Goal: Task Accomplishment & Management: Use online tool/utility

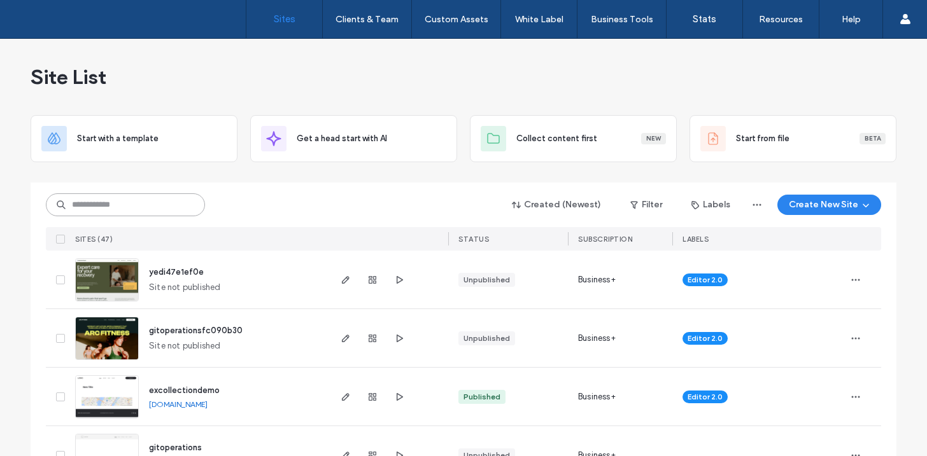
click at [132, 206] on input at bounding box center [125, 205] width 159 height 23
paste input "********"
type input "********"
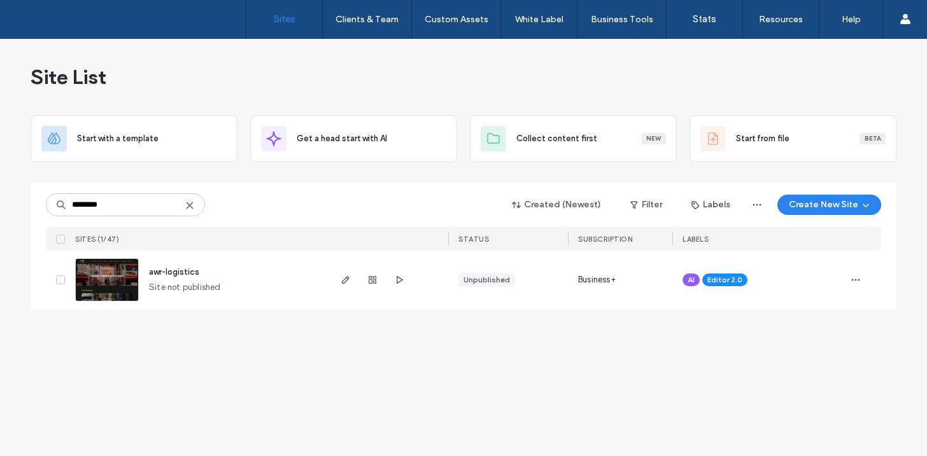
click at [180, 272] on span "awr-logistics" at bounding box center [174, 272] width 50 height 10
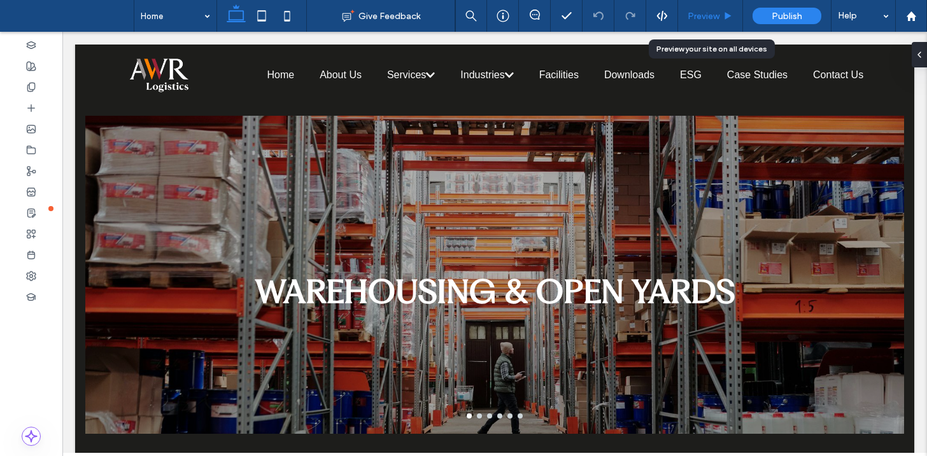
click at [705, 17] on span "Preview" at bounding box center [704, 16] width 32 height 11
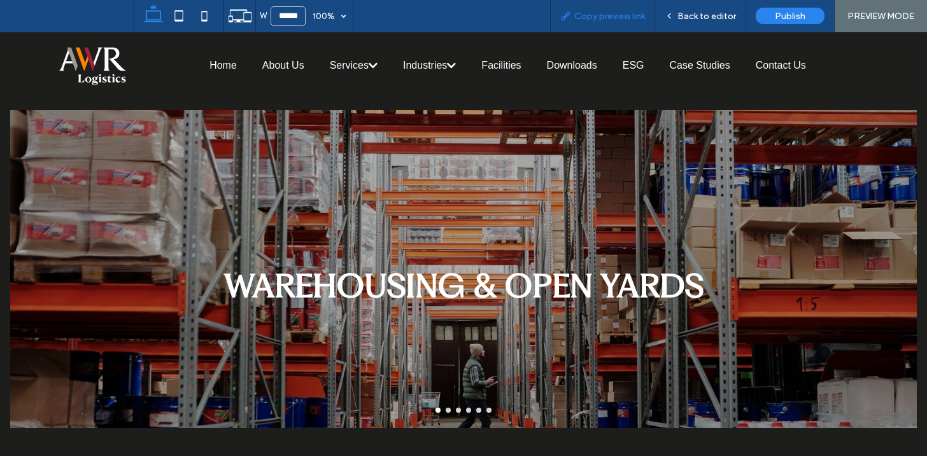
click at [625, 11] on span "Copy preview link" at bounding box center [609, 16] width 71 height 11
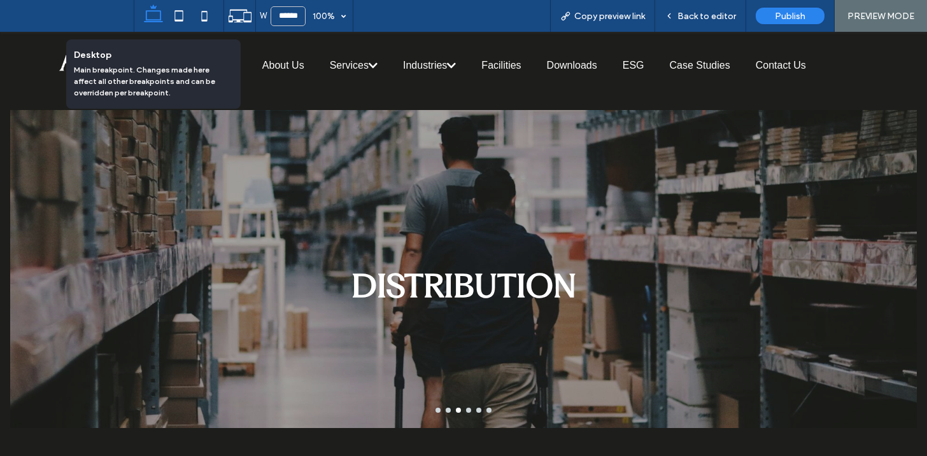
click at [151, 15] on icon at bounding box center [153, 15] width 25 height 25
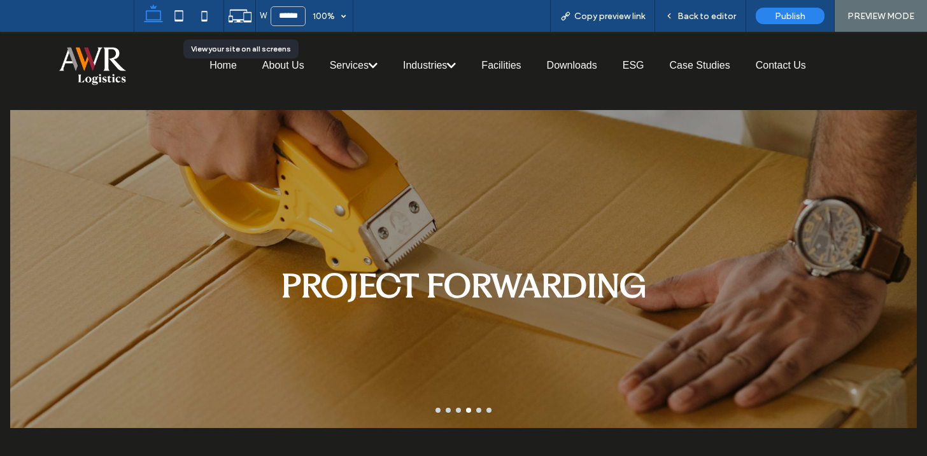
click at [244, 14] on icon at bounding box center [240, 16] width 24 height 24
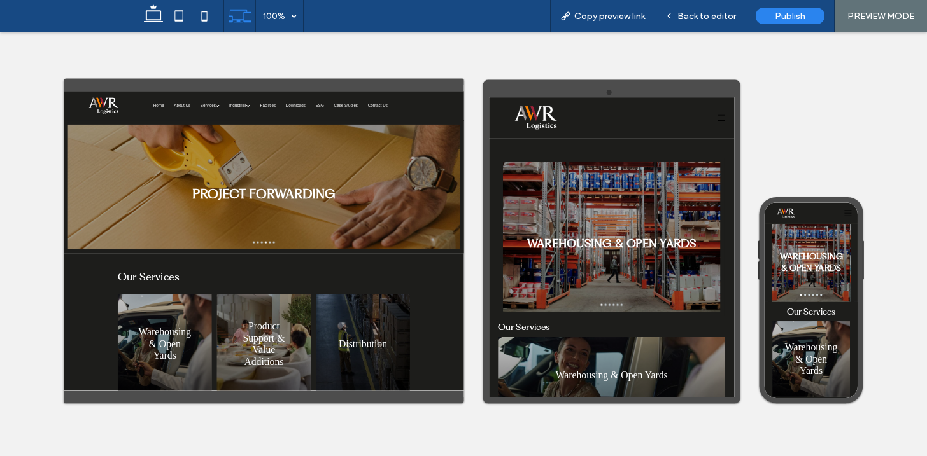
click at [540, 309] on div "PROJECT FORWARDING" at bounding box center [573, 343] width 998 height 258
click at [541, 293] on div "PROJECT FORWARDING" at bounding box center [573, 343] width 998 height 258
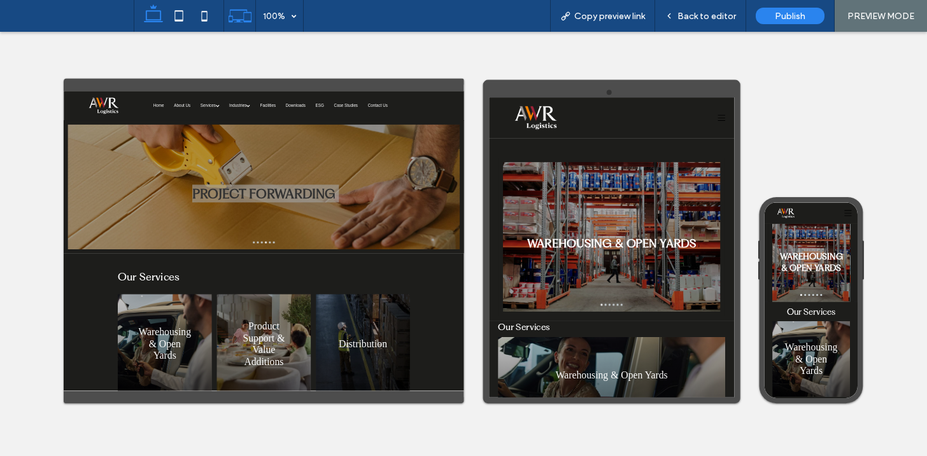
click at [157, 11] on icon at bounding box center [153, 15] width 25 height 25
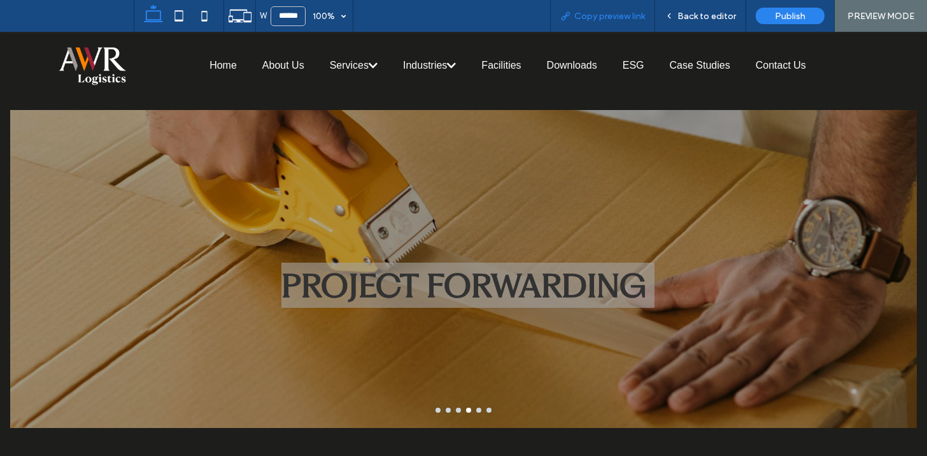
click at [622, 11] on span "Copy preview link" at bounding box center [609, 16] width 71 height 11
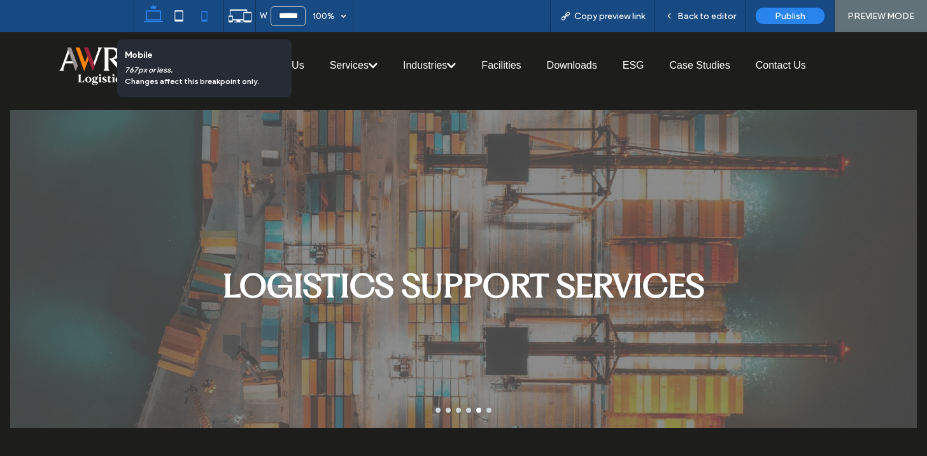
click at [199, 16] on icon at bounding box center [204, 15] width 25 height 25
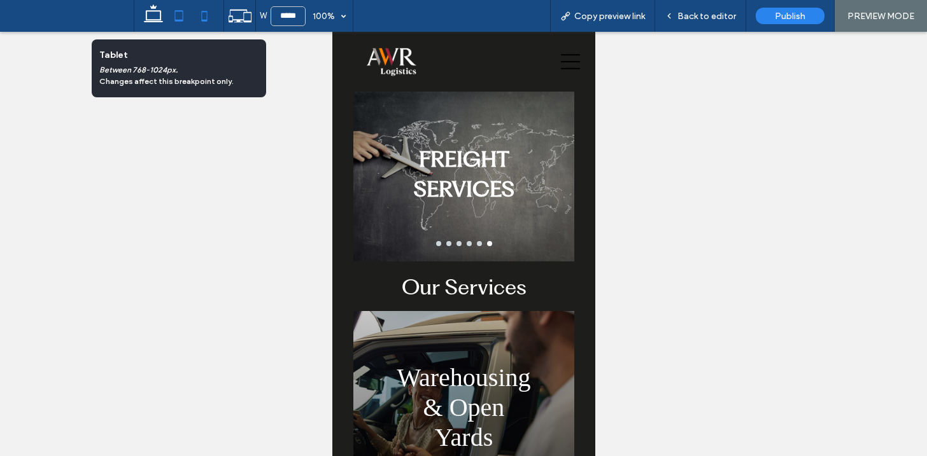
click at [185, 14] on icon at bounding box center [178, 15] width 25 height 25
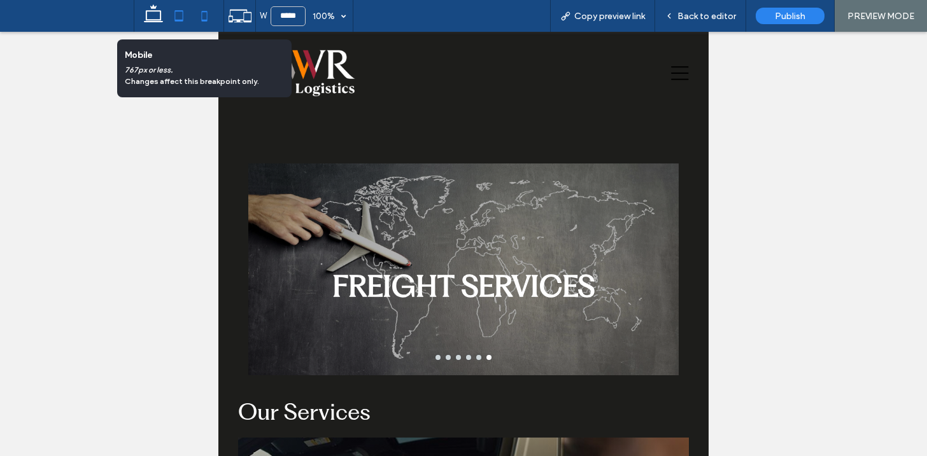
click at [206, 17] on icon at bounding box center [204, 15] width 25 height 25
type input "*****"
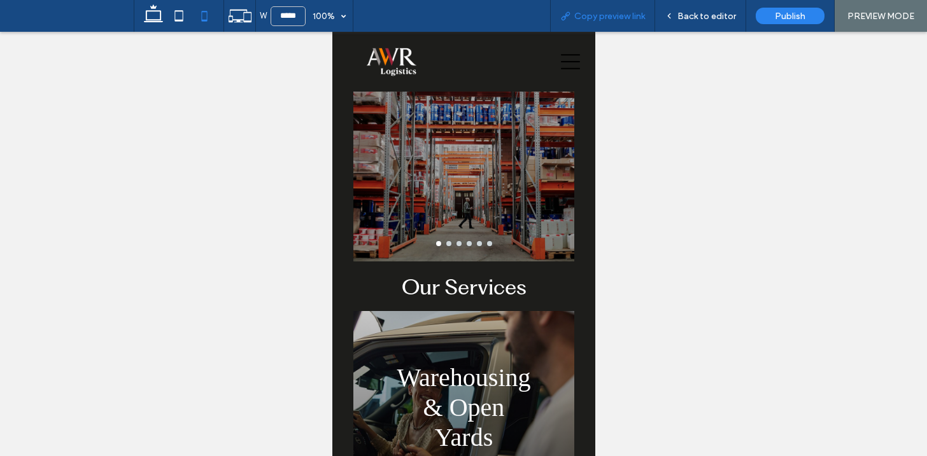
click at [585, 18] on span "Copy preview link" at bounding box center [609, 16] width 71 height 11
